Goal: Transaction & Acquisition: Purchase product/service

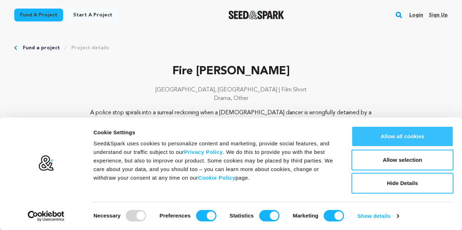
click at [406, 137] on button "Allow all cookies" at bounding box center [403, 136] width 102 height 21
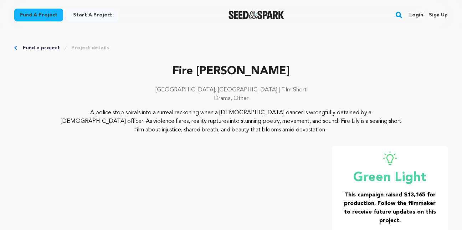
drag, startPoint x: 210, startPoint y: 71, endPoint x: 270, endPoint y: 133, distance: 87.0
click at [270, 133] on div "Fire Lily London, United Kingdom | Film Short Drama, Other A police stop spiral…" at bounding box center [231, 98] width 434 height 71
drag, startPoint x: 270, startPoint y: 133, endPoint x: 218, endPoint y: 121, distance: 53.6
copy div "Fire Lily London, United Kingdom | Film Short Drama, Other A police stop spiral…"
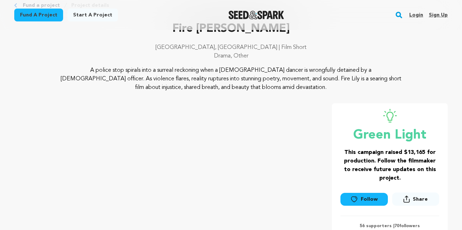
scroll to position [107, 0]
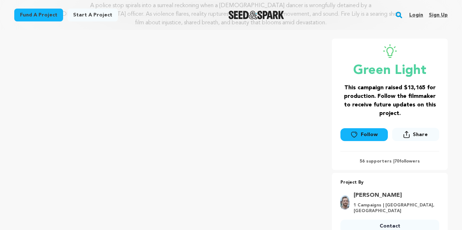
click at [297, 38] on div "Fire Lily London, United Kingdom | Film Short Drama, Other Fire Lily" at bounding box center [231, 98] width 434 height 285
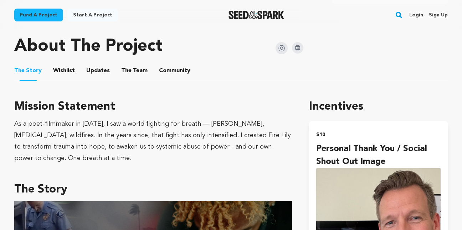
scroll to position [357, 0]
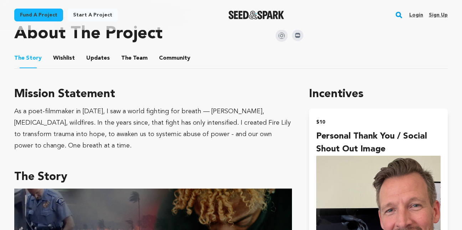
drag, startPoint x: 13, startPoint y: 92, endPoint x: 292, endPoint y: 133, distance: 282.6
copy div "Mission Statement As a poet-filmmaker in 2020, I saw a world fighting for breat…"
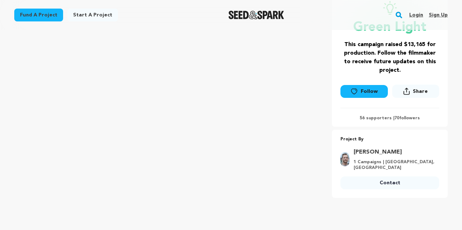
scroll to position [71, 0]
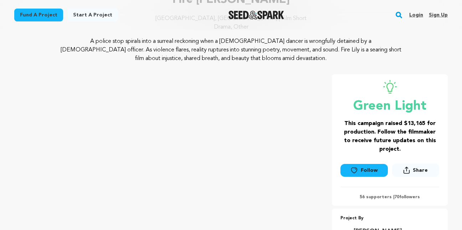
click at [244, 68] on div "Fire Lily London, United Kingdom | Film Short Drama, Other Fire Lily" at bounding box center [231, 133] width 434 height 285
click at [325, 68] on div "Fire Lily London, United Kingdom | Film Short Drama, Other Fire Lily" at bounding box center [231, 133] width 434 height 285
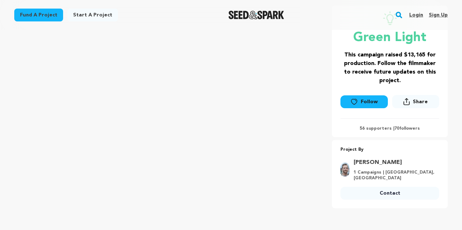
scroll to position [143, 0]
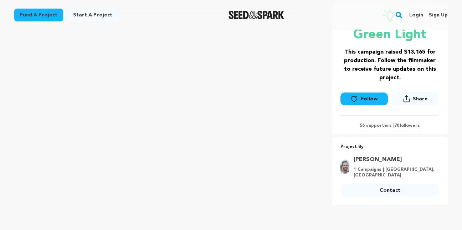
click at [360, 101] on link "Follow" at bounding box center [363, 98] width 47 height 13
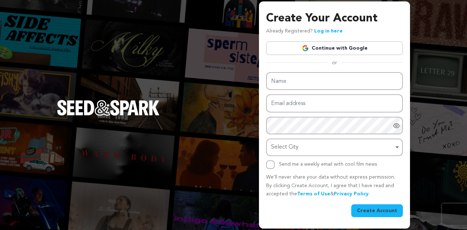
click at [339, 48] on link "Continue with Google" at bounding box center [334, 48] width 137 height 14
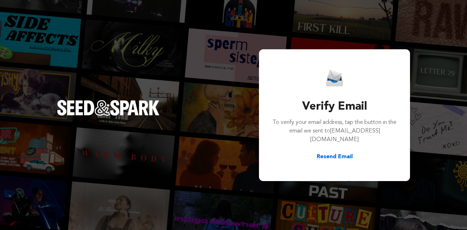
drag, startPoint x: 183, startPoint y: 216, endPoint x: 198, endPoint y: 205, distance: 19.0
click at [183, 216] on div "Verify Email To verify your email address, tap the button in the email we sent …" at bounding box center [233, 115] width 467 height 230
click at [174, 128] on div "Verify Email To verify your email address, tap the button in the email we sent …" at bounding box center [233, 115] width 467 height 230
click at [334, 139] on span "blacklivesmatter216@gmail.com" at bounding box center [346, 135] width 70 height 14
drag, startPoint x: 401, startPoint y: 55, endPoint x: 390, endPoint y: 54, distance: 10.7
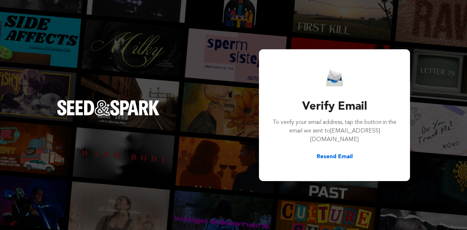
click at [401, 55] on div "Verify Email To verify your email address, tap the button in the email we sent …" at bounding box center [334, 115] width 151 height 132
click at [358, 57] on div "Verify Email To verify your email address, tap the button in the email we sent …" at bounding box center [334, 115] width 151 height 132
click at [324, 61] on div "Verify Email To verify your email address, tap the button in the email we sent …" at bounding box center [334, 115] width 137 height 114
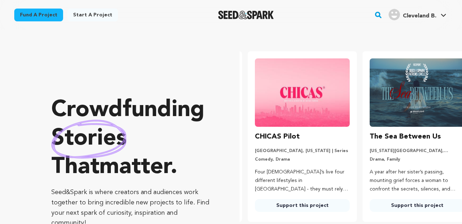
scroll to position [0, 121]
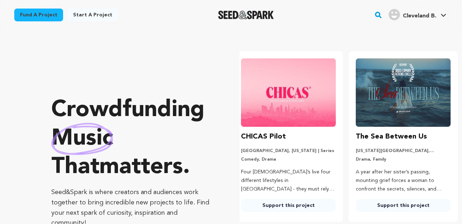
click at [441, 16] on icon at bounding box center [444, 16] width 6 height 4
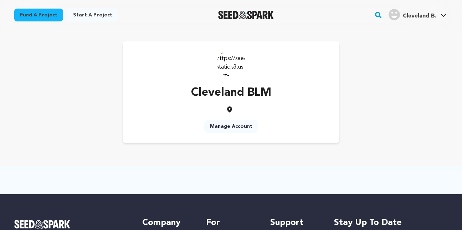
click at [321, 35] on div "Cleveland BLM Manage Account" at bounding box center [231, 92] width 456 height 124
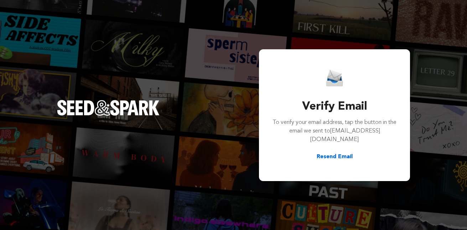
click at [333, 157] on button "Resend Email" at bounding box center [335, 156] width 36 height 9
click at [354, 85] on div at bounding box center [334, 77] width 125 height 17
click at [285, 163] on div "Verify Email To verify your email address, tap the button in the email we sent …" at bounding box center [334, 115] width 137 height 114
drag, startPoint x: 285, startPoint y: 163, endPoint x: 434, endPoint y: 198, distance: 153.8
click at [434, 198] on div "Verify Email To verify your email address, tap the button in the email we sent …" at bounding box center [233, 115] width 467 height 230
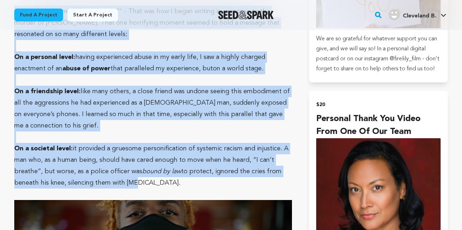
scroll to position [660, 0]
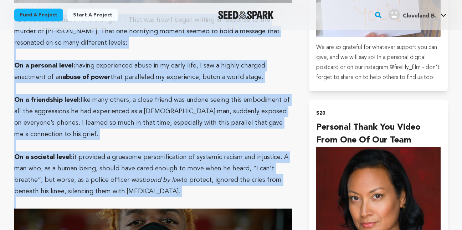
drag, startPoint x: 14, startPoint y: 60, endPoint x: 175, endPoint y: 178, distance: 199.0
copy div ""Do we see the need for a change?" - That was how I began writing in response t…"
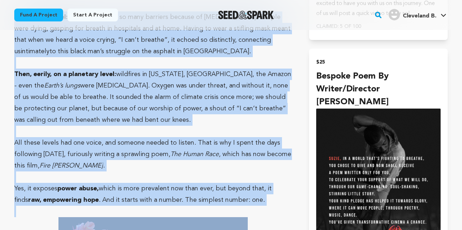
scroll to position [970, 0]
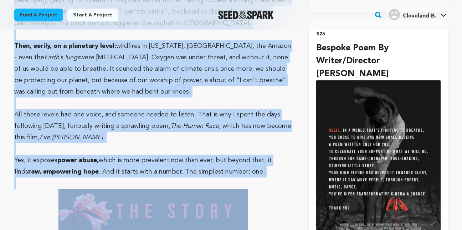
drag, startPoint x: 14, startPoint y: 67, endPoint x: 263, endPoint y: 150, distance: 262.3
copy div "On a global level: it reached across so many barriers because of COVID. People …"
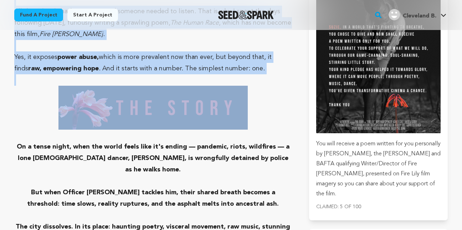
scroll to position [1077, 0]
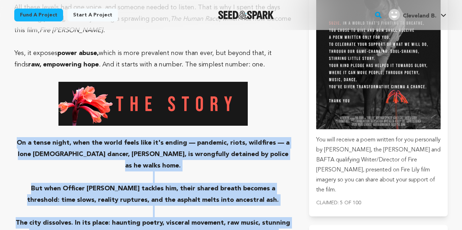
drag, startPoint x: 21, startPoint y: 119, endPoint x: 188, endPoint y: 217, distance: 193.3
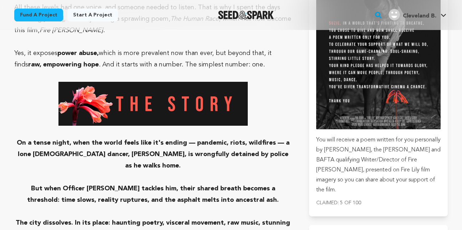
click at [42, 82] on strong at bounding box center [153, 104] width 278 height 44
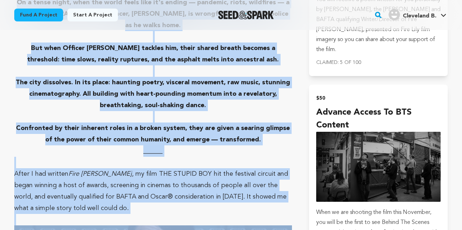
scroll to position [1256, 0]
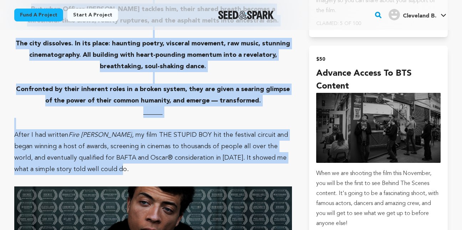
drag, startPoint x: 50, startPoint y: 58, endPoint x: 93, endPoint y: 138, distance: 91.4
drag, startPoint x: 93, startPoint y: 138, endPoint x: 169, endPoint y: 114, distance: 78.9
copy div "On a tense night, when the world feels like it's ending — pandemic, riots, wild…"
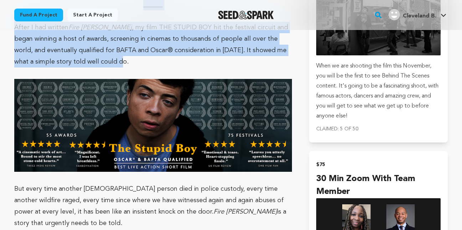
scroll to position [1435, 0]
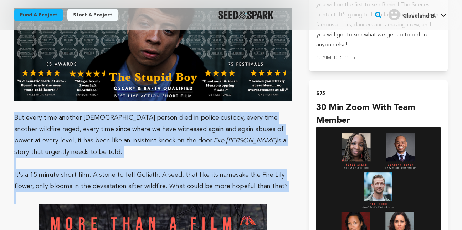
drag, startPoint x: 14, startPoint y: 79, endPoint x: 278, endPoint y: 150, distance: 273.5
click at [278, 150] on div ""Do we see the need for a change?" - That was how I began writing in response t…" at bounding box center [153, 187] width 278 height 2154
copy div "But every time another black person died in police custody, every time another …"
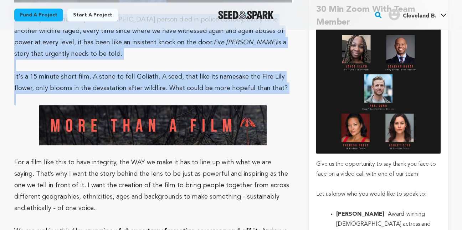
scroll to position [1542, 0]
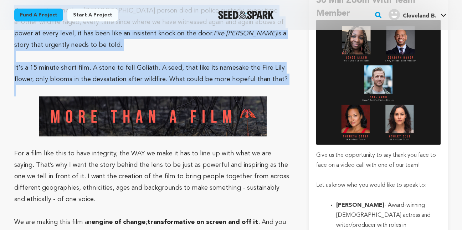
drag, startPoint x: 15, startPoint y: 108, endPoint x: 185, endPoint y: 191, distance: 188.8
click at [185, 191] on div ""Do we see the need for a change?" - That was how I began writing in response t…" at bounding box center [153, 80] width 278 height 2154
drag, startPoint x: 185, startPoint y: 191, endPoint x: 177, endPoint y: 135, distance: 56.2
copy div "For a film like this to have integrity, the WAY we make it has to line up with …"
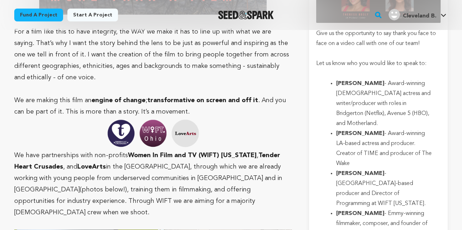
scroll to position [1720, 0]
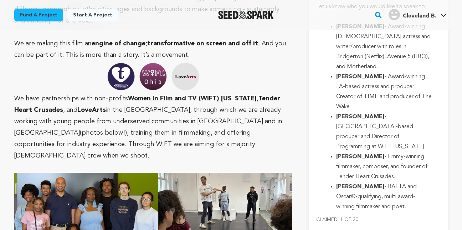
click at [14, 61] on p "We have partnerships with non-profits Women In Film and TV (WIFT) Ohio , Tender…" at bounding box center [153, 111] width 278 height 101
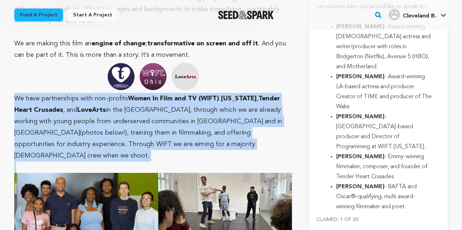
drag, startPoint x: 14, startPoint y: 52, endPoint x: 133, endPoint y: 104, distance: 129.2
drag, startPoint x: 133, startPoint y: 104, endPoint x: 89, endPoint y: 76, distance: 51.4
copy p "We have partnerships with non-profits Women In Film and TV (WIFT) Ohio , Tender…"
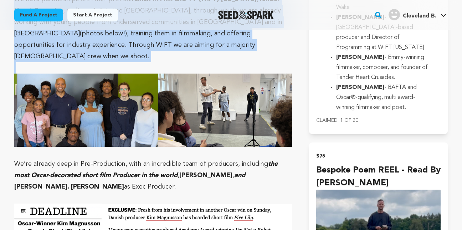
scroll to position [1827, 0]
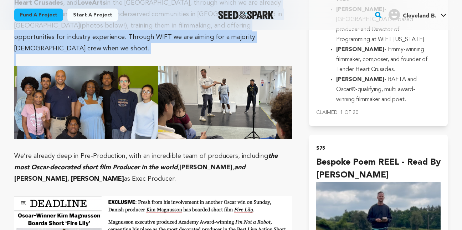
drag, startPoint x: 14, startPoint y: 96, endPoint x: 121, endPoint y: 123, distance: 109.9
click at [121, 123] on div "Fund a project Project details Fire Lily [GEOGRAPHIC_DATA], [GEOGRAPHIC_DATA] |…" at bounding box center [231, 165] width 456 height 3924
copy p "We’re already deep in Pre-Production, with an incredible team of producers, inc…"
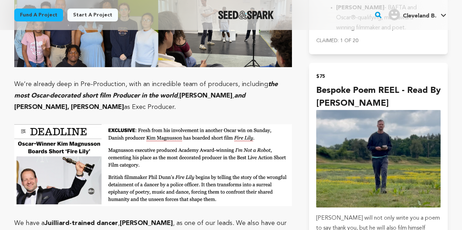
scroll to position [1898, 0]
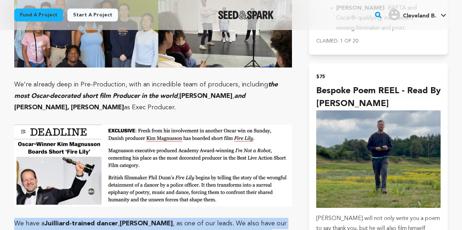
drag, startPoint x: 15, startPoint y: 165, endPoint x: 152, endPoint y: 189, distance: 139.4
drag, startPoint x: 152, startPoint y: 189, endPoint x: 128, endPoint y: 173, distance: 29.2
copy p "We have a Juilliard-trained dancer , Nehemiah Spencer , as one of our leads. We…"
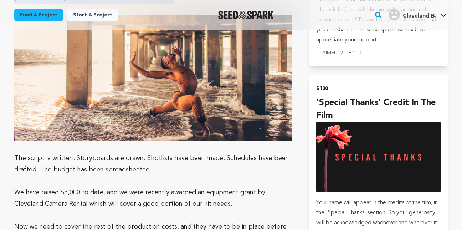
scroll to position [2148, 0]
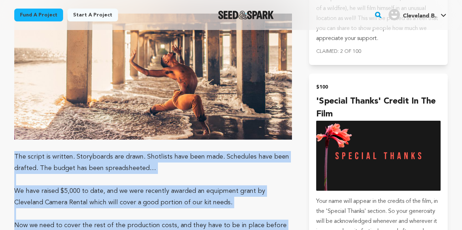
drag, startPoint x: 14, startPoint y: 96, endPoint x: 256, endPoint y: 191, distance: 260.3
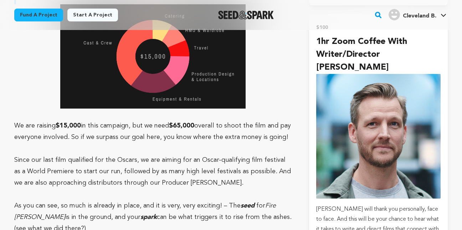
scroll to position [2397, 0]
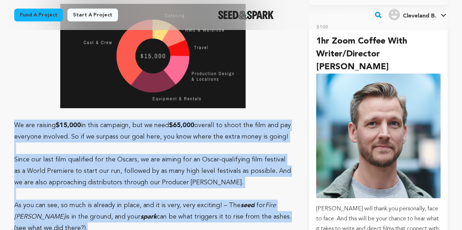
drag, startPoint x: 14, startPoint y: 67, endPoint x: 98, endPoint y: 216, distance: 170.5
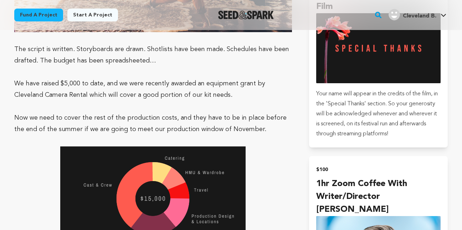
scroll to position [2255, 0]
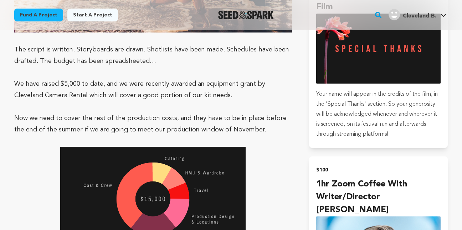
click at [266, 147] on p at bounding box center [153, 199] width 278 height 104
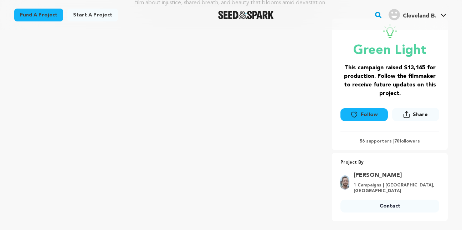
scroll to position [116, 0]
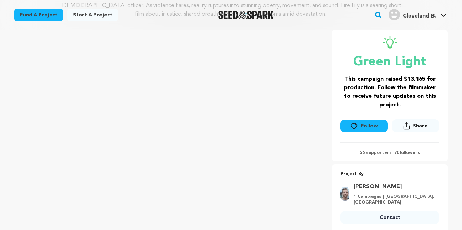
click at [354, 127] on icon at bounding box center [353, 125] width 7 height 7
click at [410, 126] on icon at bounding box center [406, 125] width 7 height 7
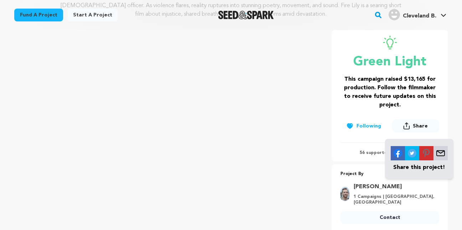
click at [408, 150] on img at bounding box center [412, 153] width 14 height 14
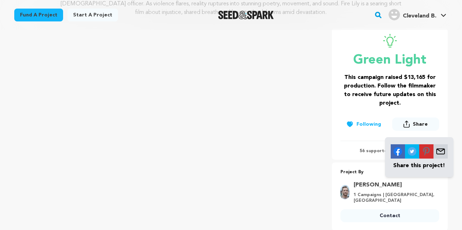
scroll to position [80, 0]
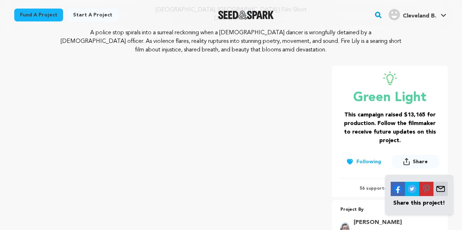
click at [431, 37] on div "A police stop spirals into a surreal reckoning when a [DEMOGRAPHIC_DATA] dancer…" at bounding box center [231, 42] width 434 height 26
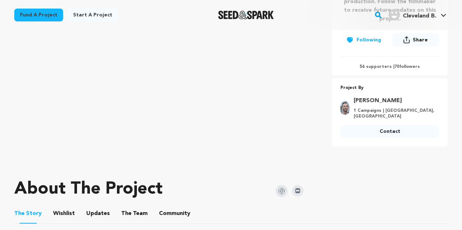
scroll to position [222, 0]
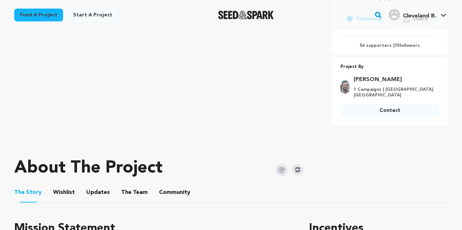
click at [67, 192] on button "Wishlist" at bounding box center [64, 193] width 17 height 17
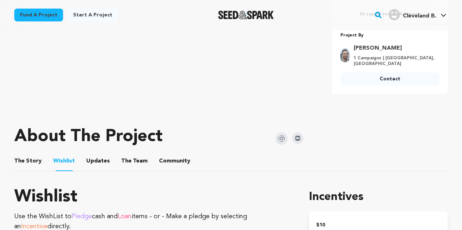
scroll to position [222, 0]
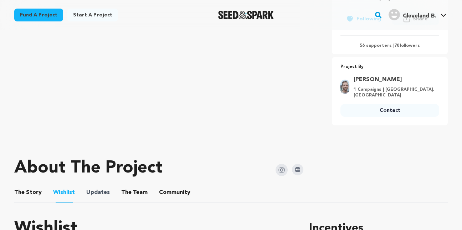
click at [104, 194] on span "Updates" at bounding box center [98, 192] width 24 height 9
click at [96, 192] on button "Updates" at bounding box center [97, 193] width 17 height 17
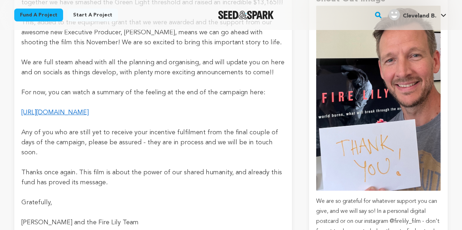
scroll to position [508, 0]
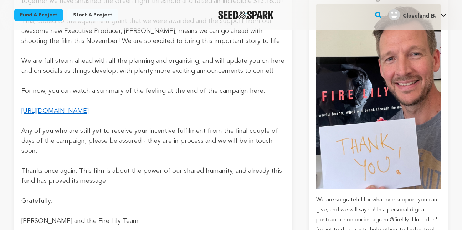
click at [89, 110] on link "[URL][DOMAIN_NAME]" at bounding box center [54, 111] width 67 height 6
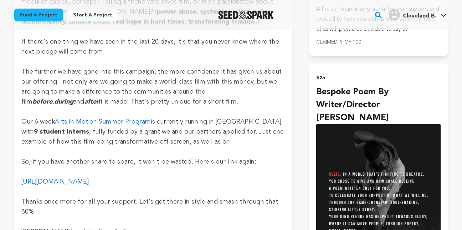
scroll to position [936, 0]
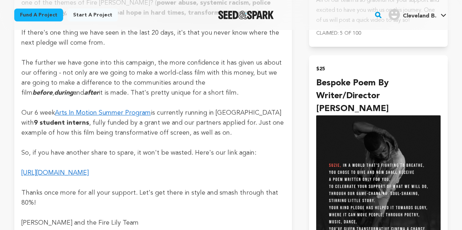
click at [88, 109] on link "Arts In Motion Summer Program" at bounding box center [103, 112] width 96 height 6
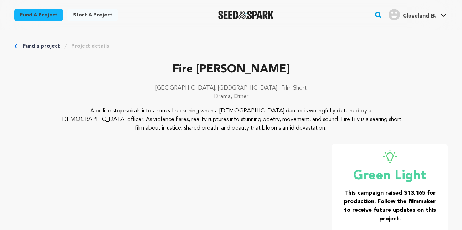
scroll to position [0, 0]
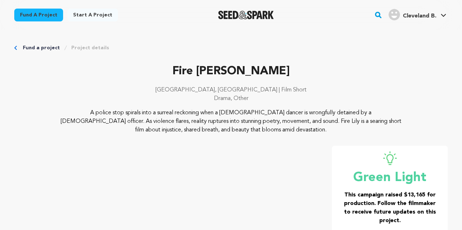
scroll to position [222, 0]
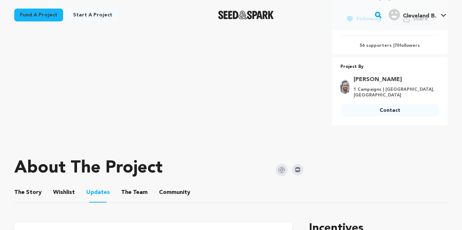
click at [132, 193] on button "The Team" at bounding box center [134, 193] width 17 height 17
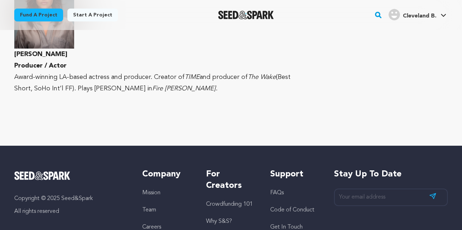
scroll to position [1372, 0]
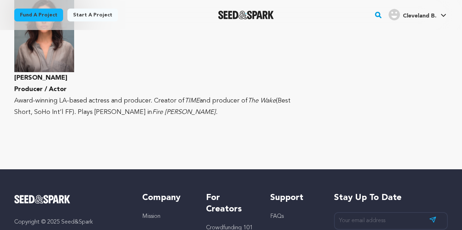
drag, startPoint x: 14, startPoint y: 157, endPoint x: 153, endPoint y: 93, distance: 153.0
